Goal: Task Accomplishment & Management: Manage account settings

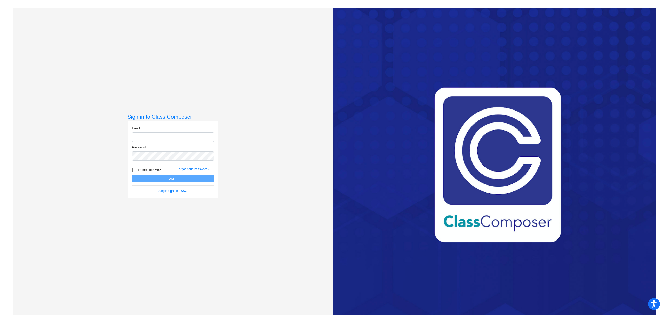
type input "[EMAIL_ADDRESS][DOMAIN_NAME]"
click at [158, 176] on button "Log In" at bounding box center [173, 179] width 82 height 8
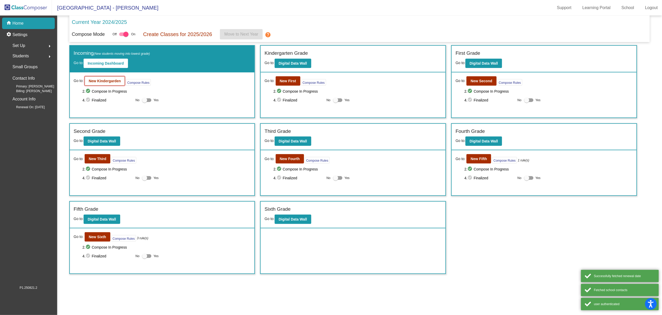
click at [104, 80] on b "New Kindergarden" at bounding box center [105, 81] width 32 height 4
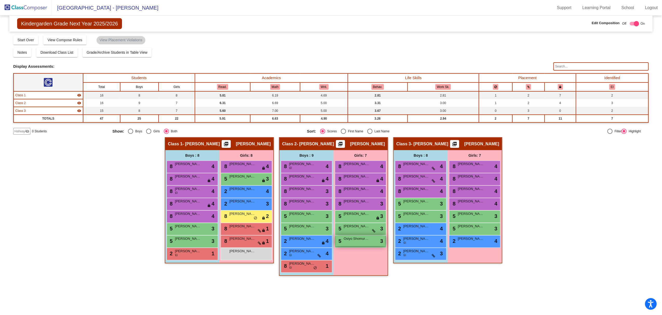
click at [359, 239] on span "Osiyo Shomurodova" at bounding box center [357, 238] width 26 height 5
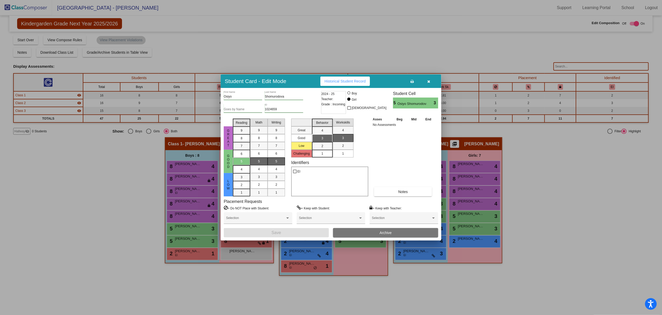
click at [359, 234] on button "Archive" at bounding box center [385, 232] width 105 height 9
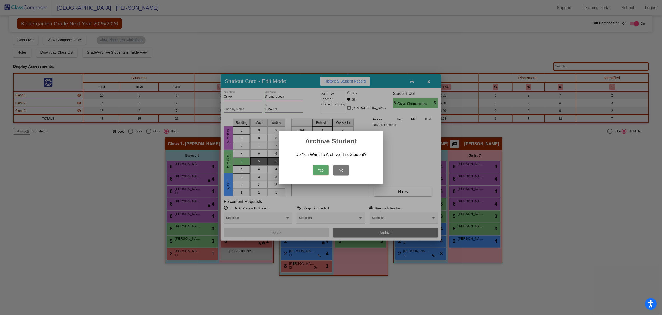
click at [339, 169] on button "No" at bounding box center [341, 170] width 16 height 10
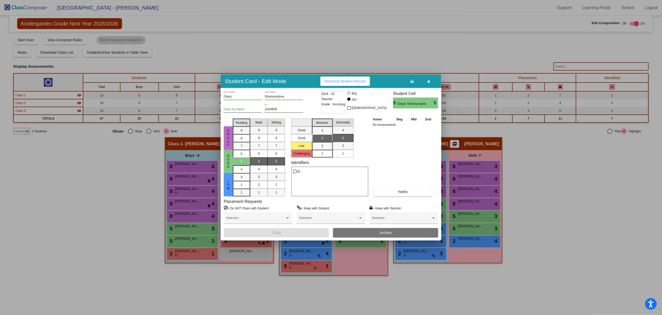
click at [550, 166] on div at bounding box center [331, 157] width 662 height 315
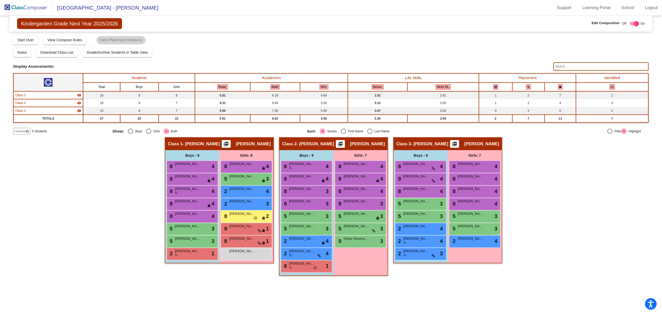
checkbox input "false"
